Goal: Book appointment/travel/reservation

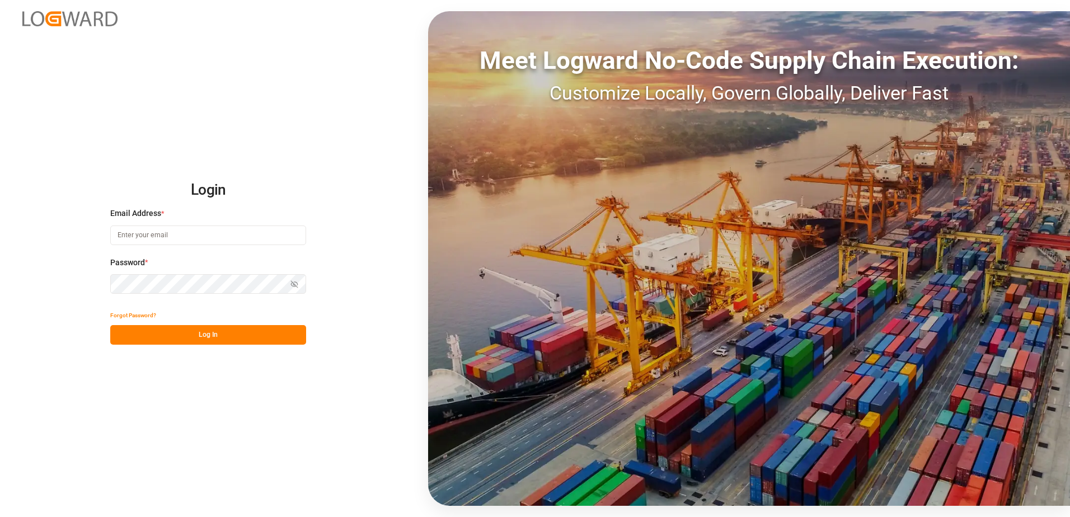
click at [209, 237] on input at bounding box center [208, 235] width 196 height 20
type input "[EMAIL_ADDRESS][DOMAIN_NAME]"
click at [269, 336] on button "Log In" at bounding box center [208, 335] width 196 height 20
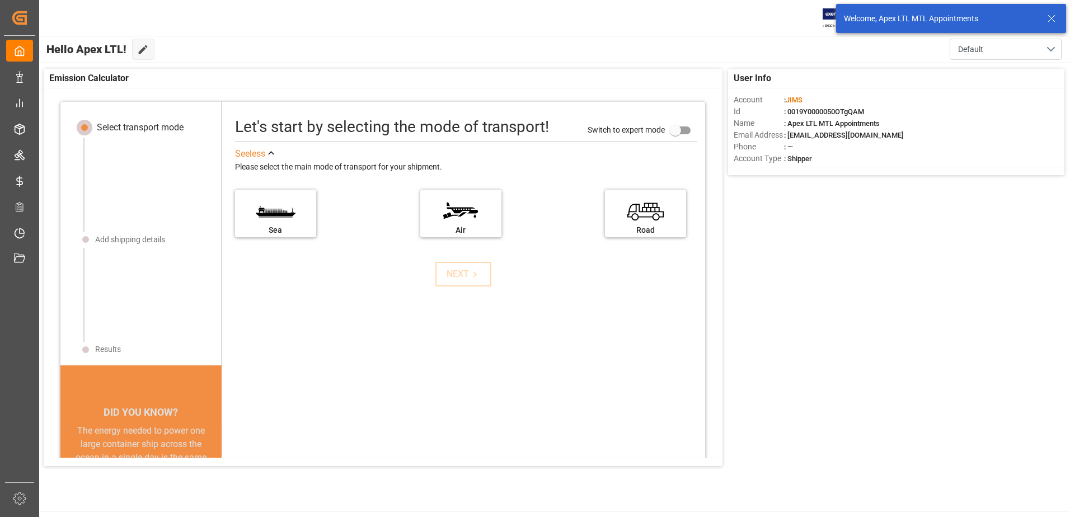
click at [1054, 16] on icon at bounding box center [1050, 18] width 13 height 13
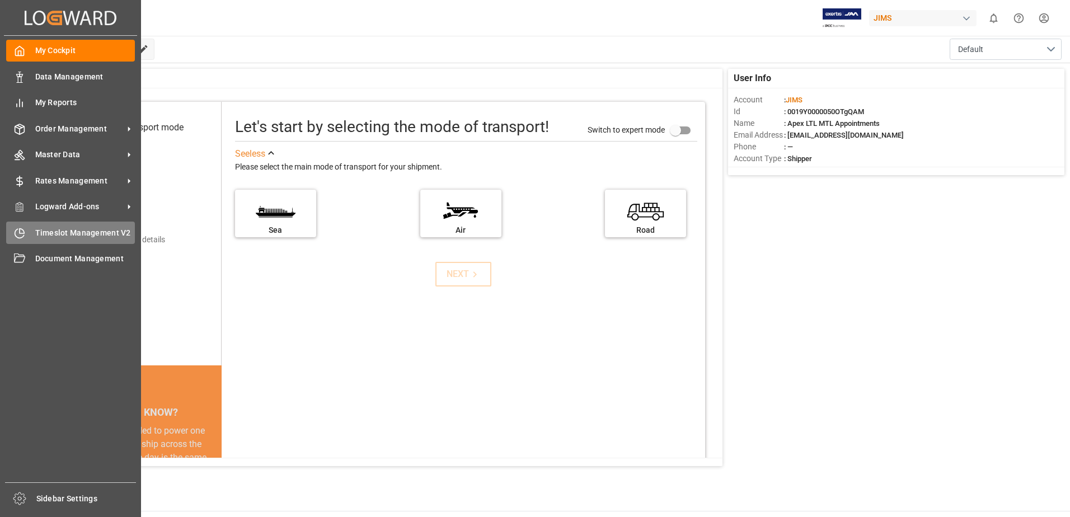
click at [25, 237] on div "Timeslot Management V2 Timeslot Management V2" at bounding box center [70, 233] width 129 height 22
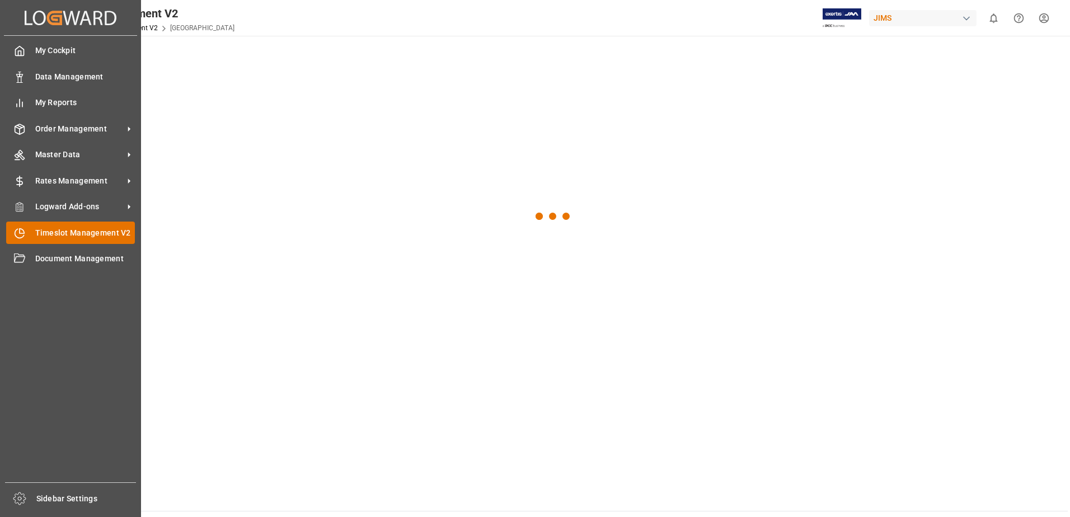
click at [33, 236] on div "Timeslot Management V2 Timeslot Management V2" at bounding box center [70, 233] width 129 height 22
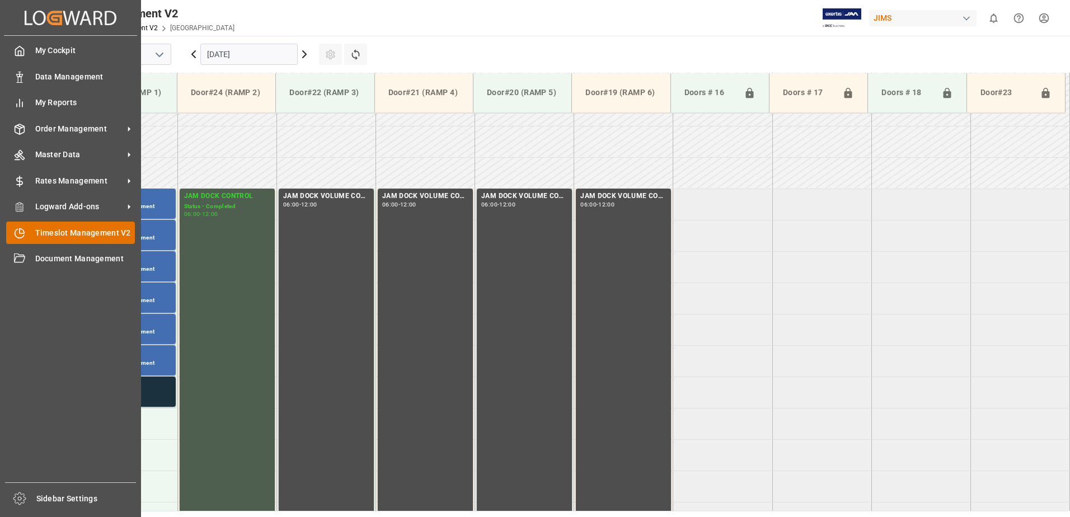
scroll to position [307, 0]
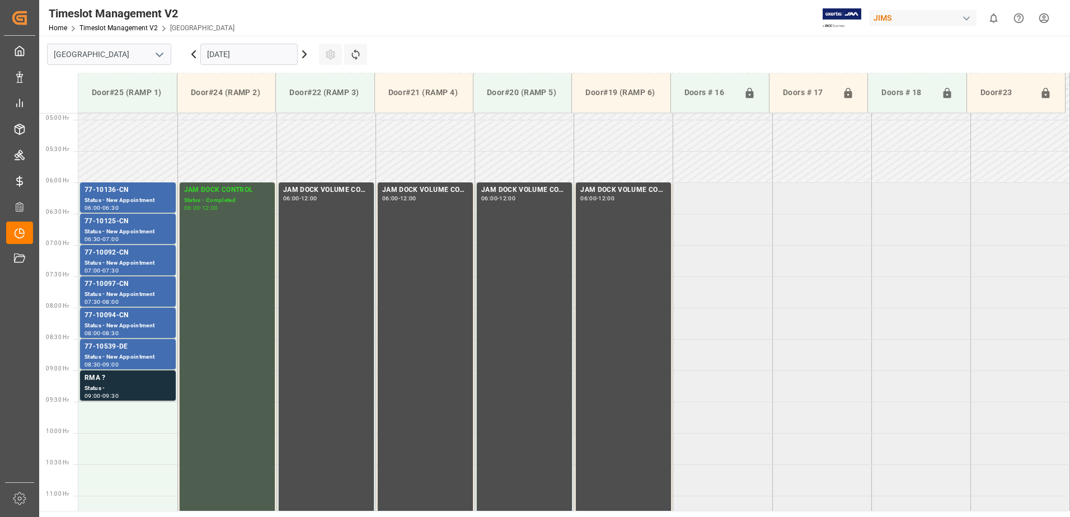
click at [277, 57] on input "[DATE]" at bounding box center [248, 54] width 97 height 21
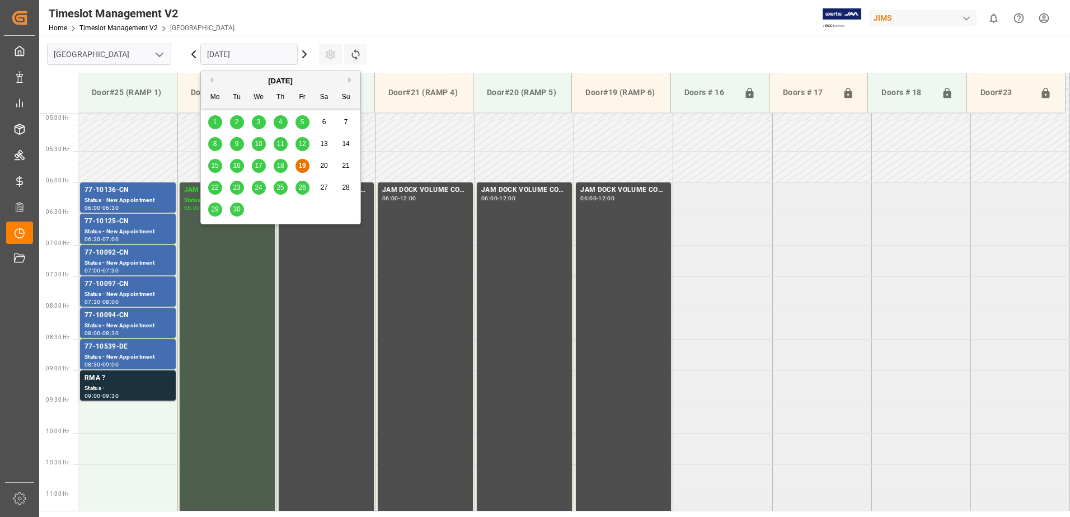
click at [219, 186] on div "22" at bounding box center [215, 187] width 14 height 13
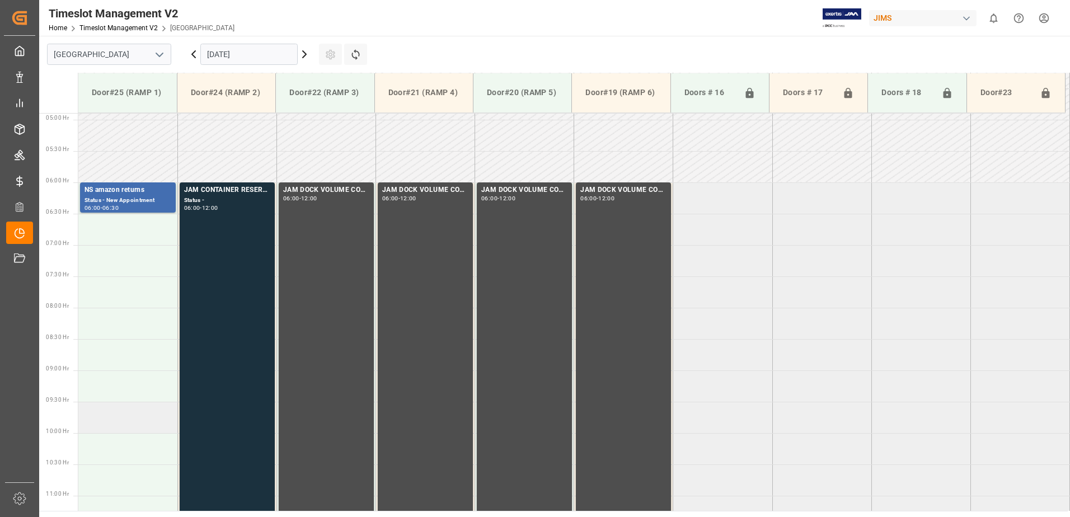
click at [92, 416] on td at bounding box center [127, 417] width 99 height 31
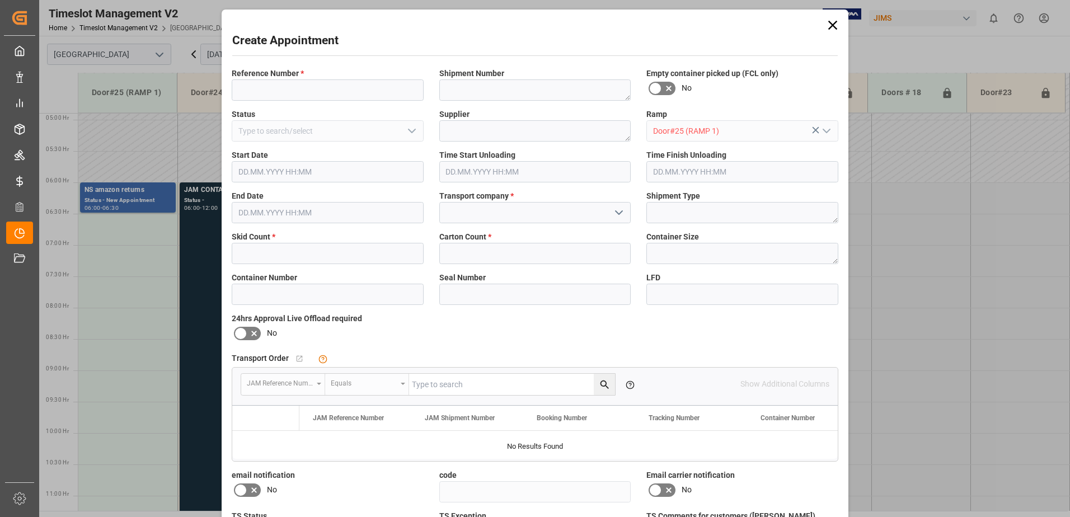
type input "[DATE] 09:30"
type input "[DATE] 10:00"
click at [284, 90] on input at bounding box center [328, 89] width 192 height 21
type input "terrychaput"
click at [288, 253] on input "text" at bounding box center [328, 253] width 192 height 21
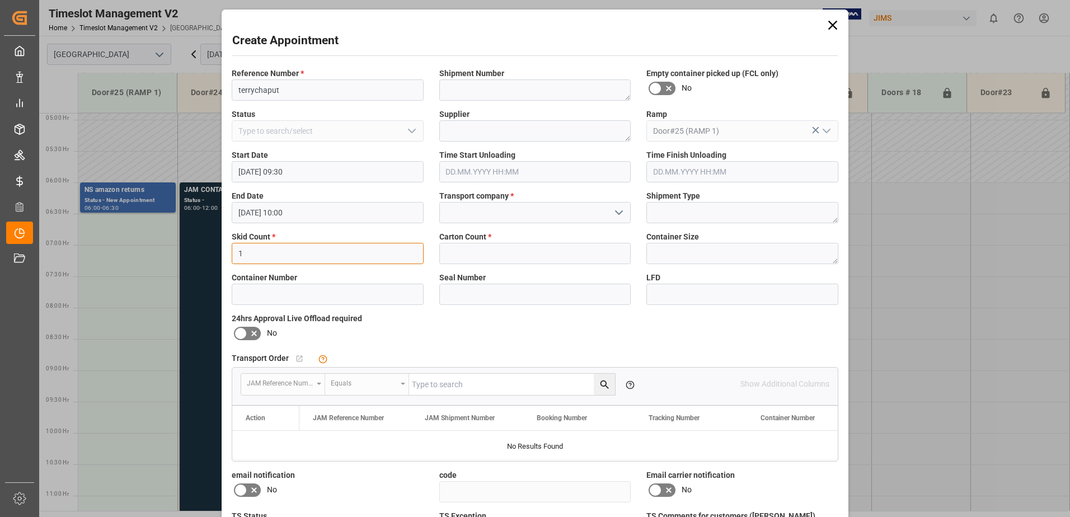
type input "1"
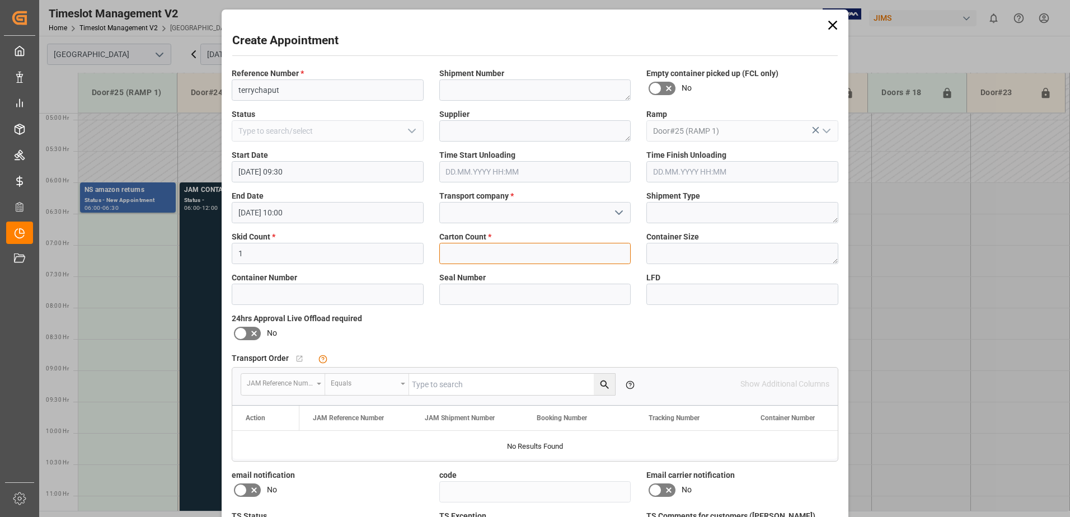
click at [465, 256] on input "text" at bounding box center [535, 253] width 192 height 21
type input "12"
click at [560, 214] on input at bounding box center [535, 212] width 192 height 21
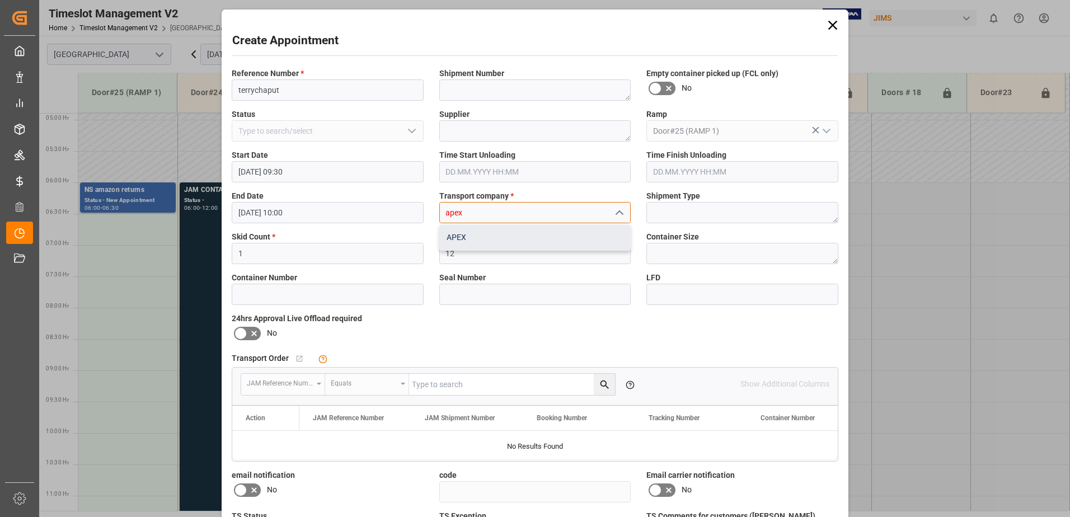
click at [534, 234] on div "APEX" at bounding box center [535, 237] width 191 height 25
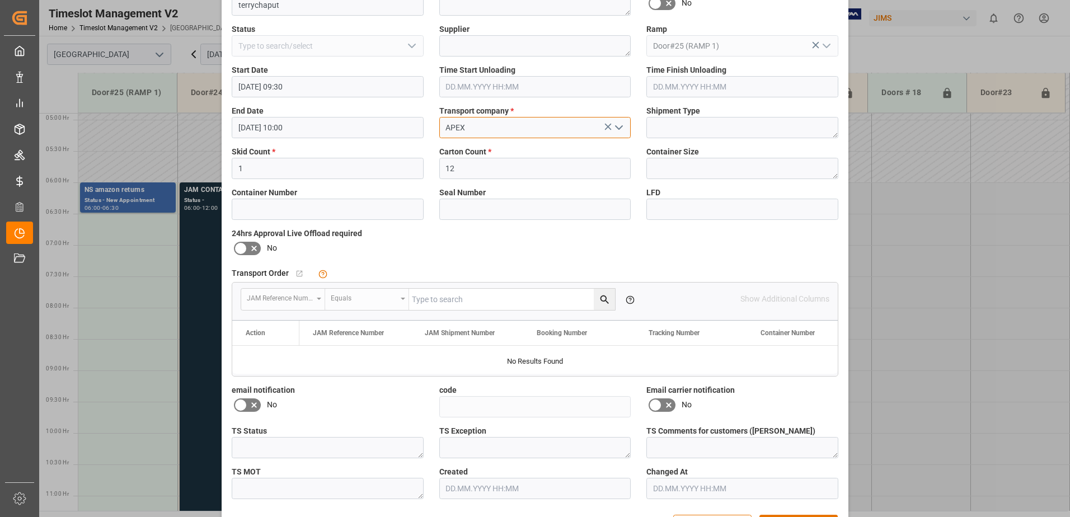
scroll to position [112, 0]
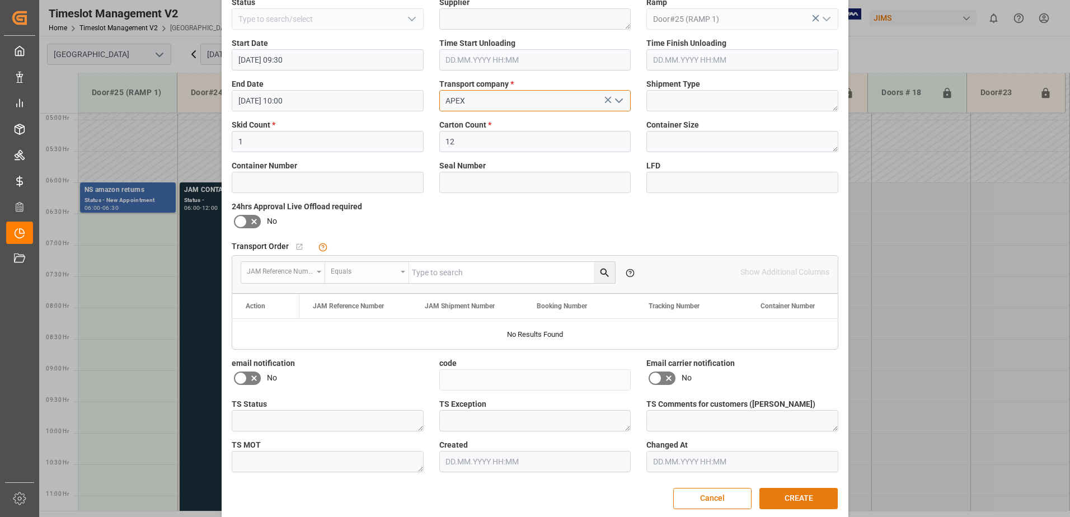
type input "APEX"
click at [786, 494] on button "CREATE" at bounding box center [798, 498] width 78 height 21
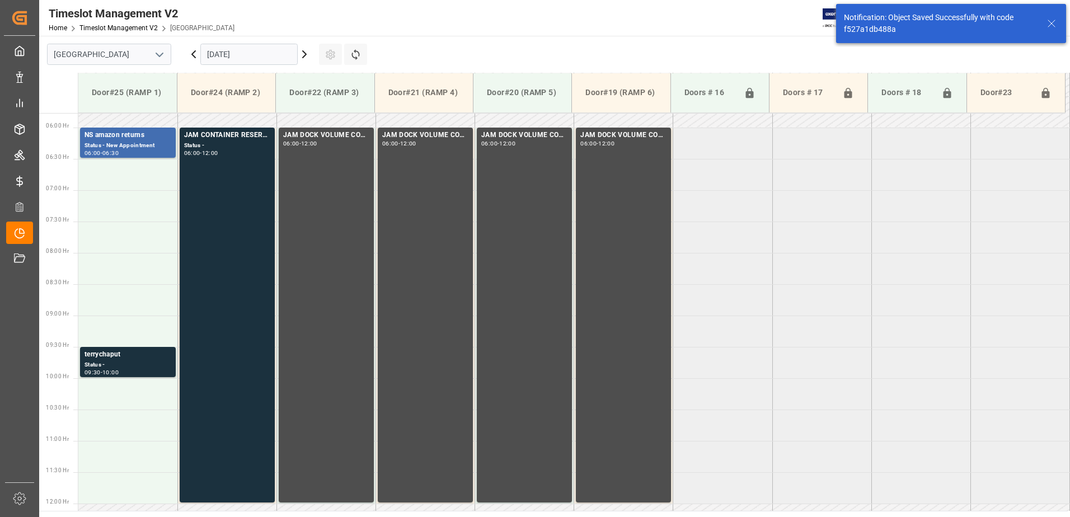
scroll to position [494, 0]
